Goal: Find specific page/section: Find specific page/section

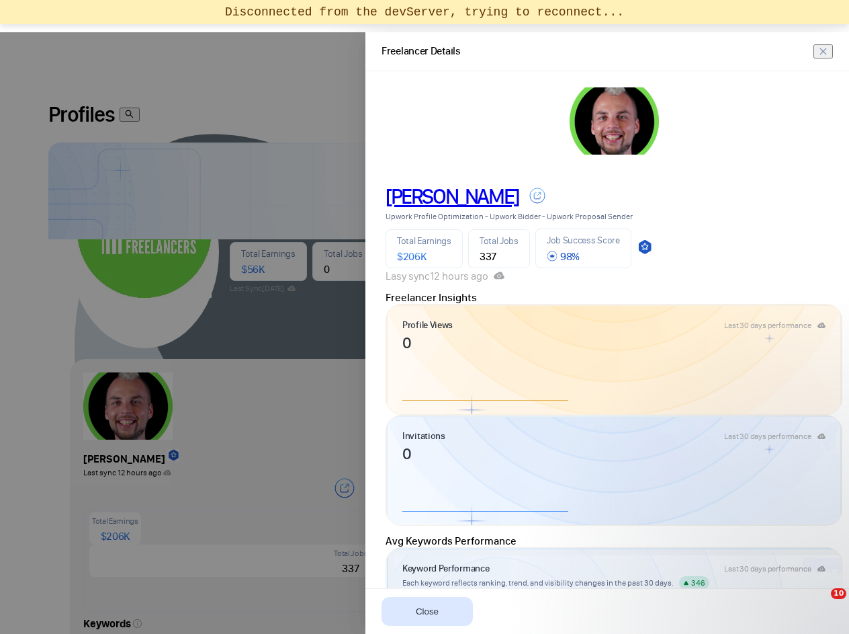
click at [313, 167] on div at bounding box center [424, 332] width 849 height 601
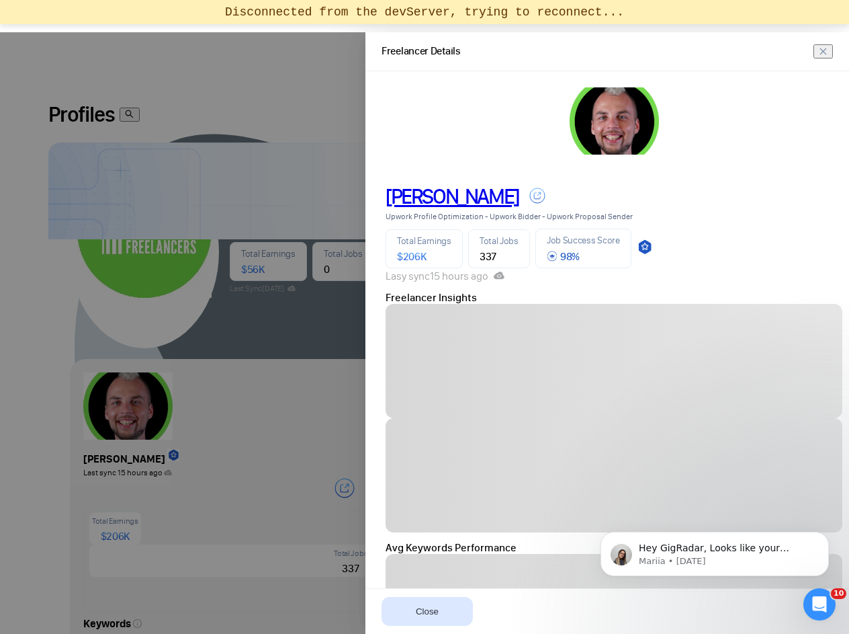
click at [819, 185] on div "[PERSON_NAME] Upwork Profile Optimization - Upwork Bidder - Upwork Proposal Sen…" at bounding box center [614, 233] width 465 height 97
click at [265, 286] on div at bounding box center [424, 332] width 849 height 601
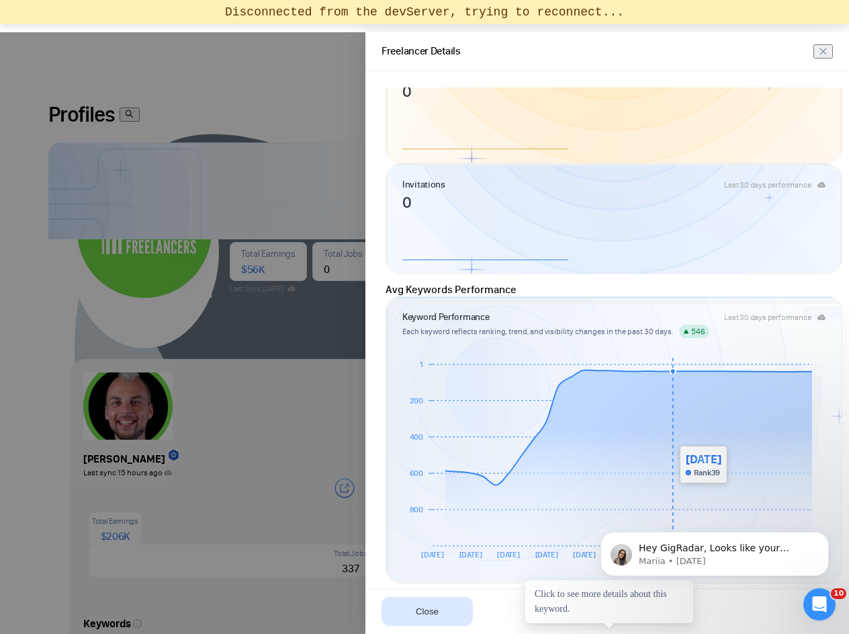
scroll to position [242, 0]
